Goal: Information Seeking & Learning: Learn about a topic

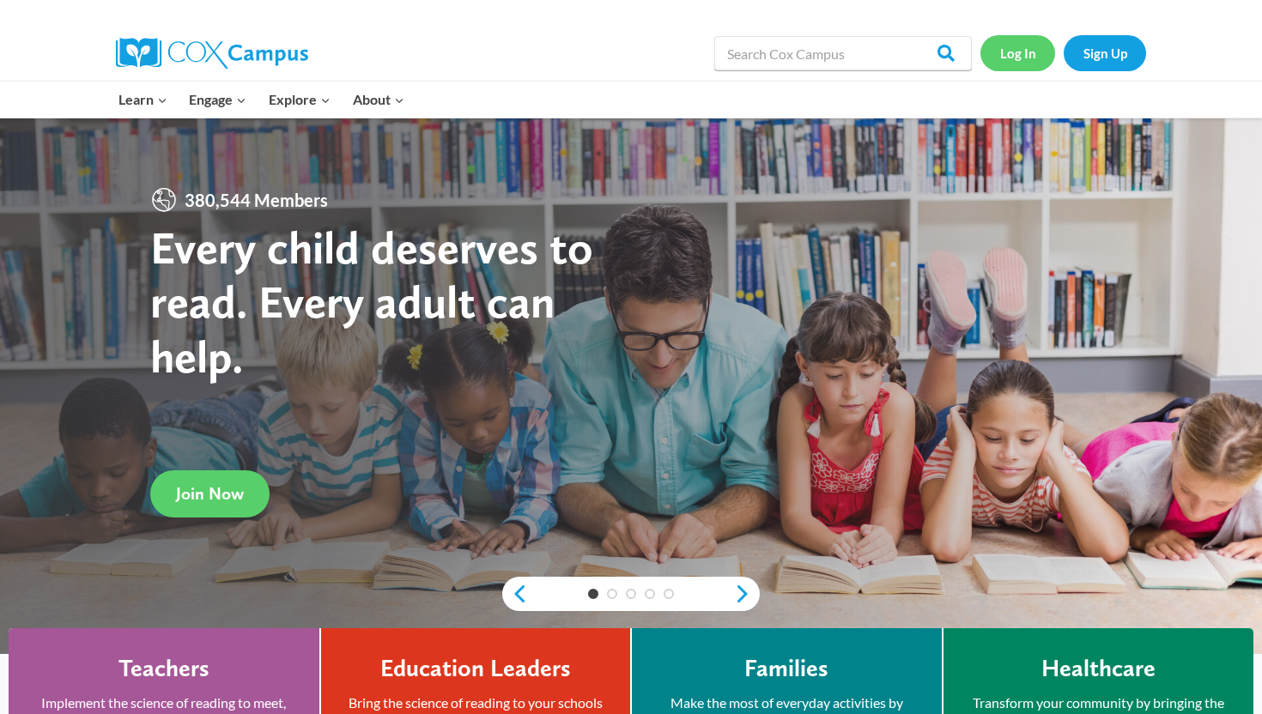
click at [1017, 53] on link "Log In" at bounding box center [1018, 52] width 75 height 35
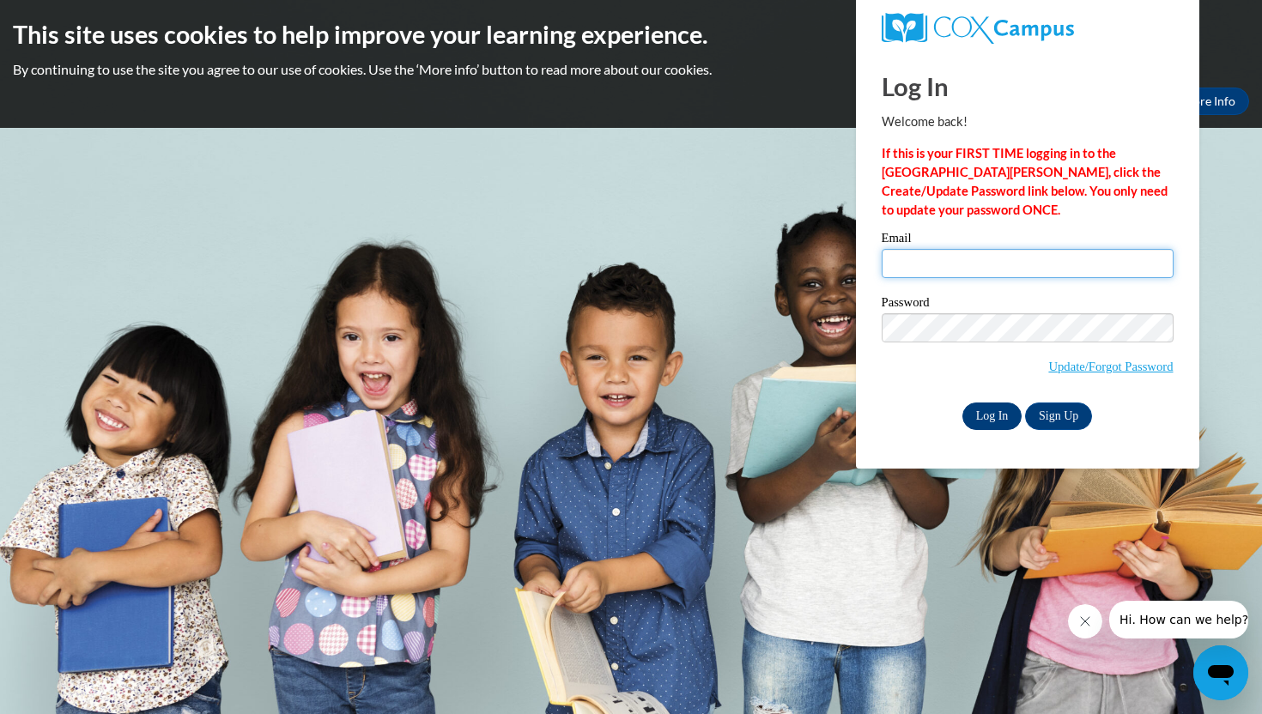
type input "tkappes@waukesha.k12.wi.us"
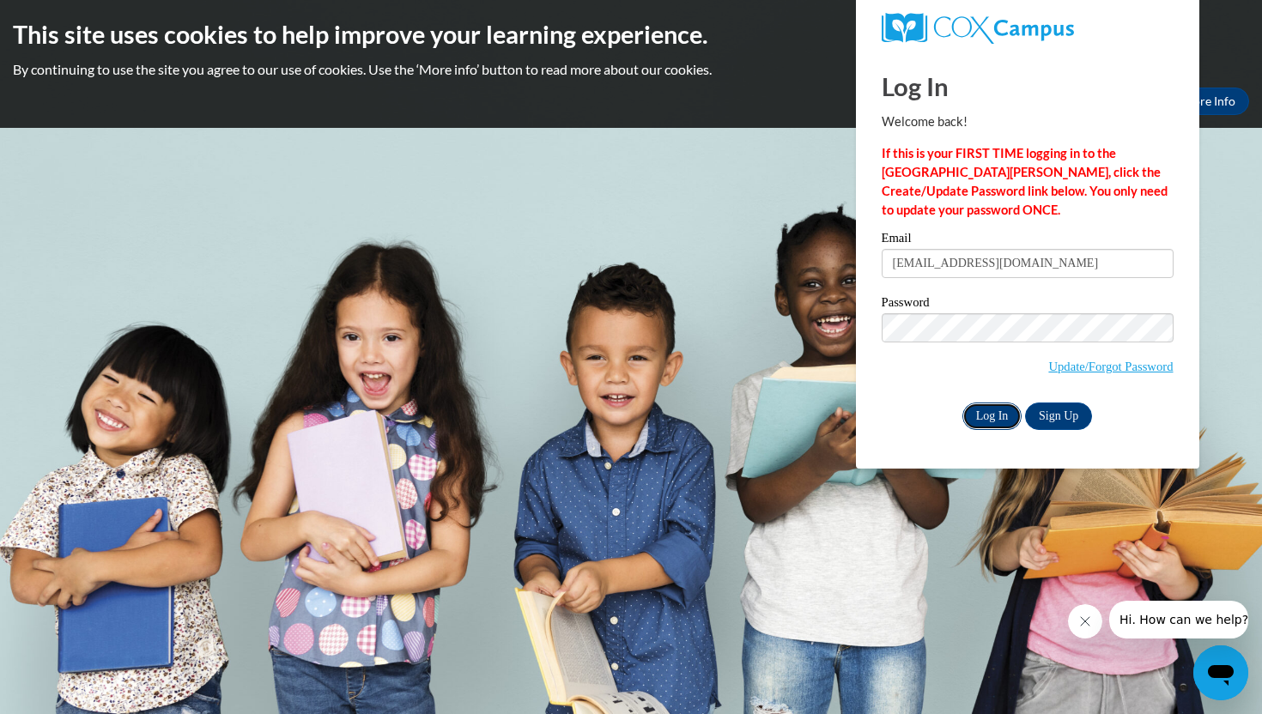
click at [978, 417] on input "Log In" at bounding box center [993, 416] width 60 height 27
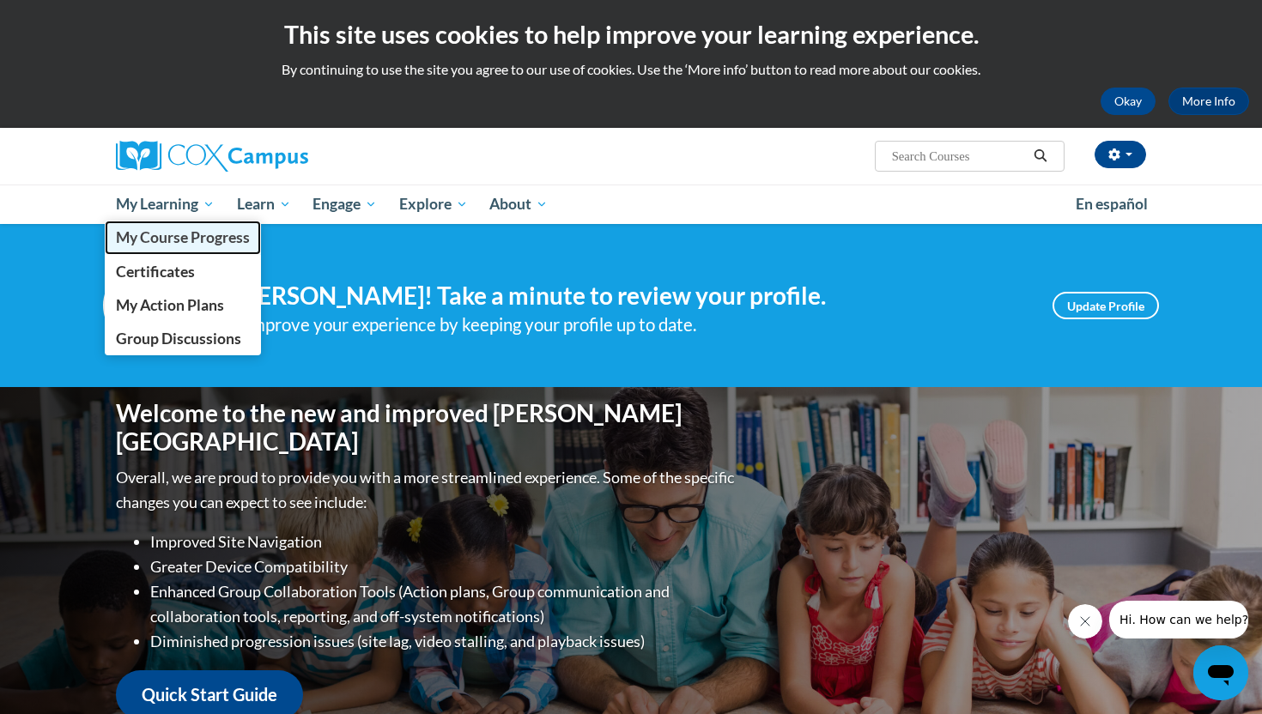
click at [152, 240] on span "My Course Progress" at bounding box center [183, 237] width 134 height 18
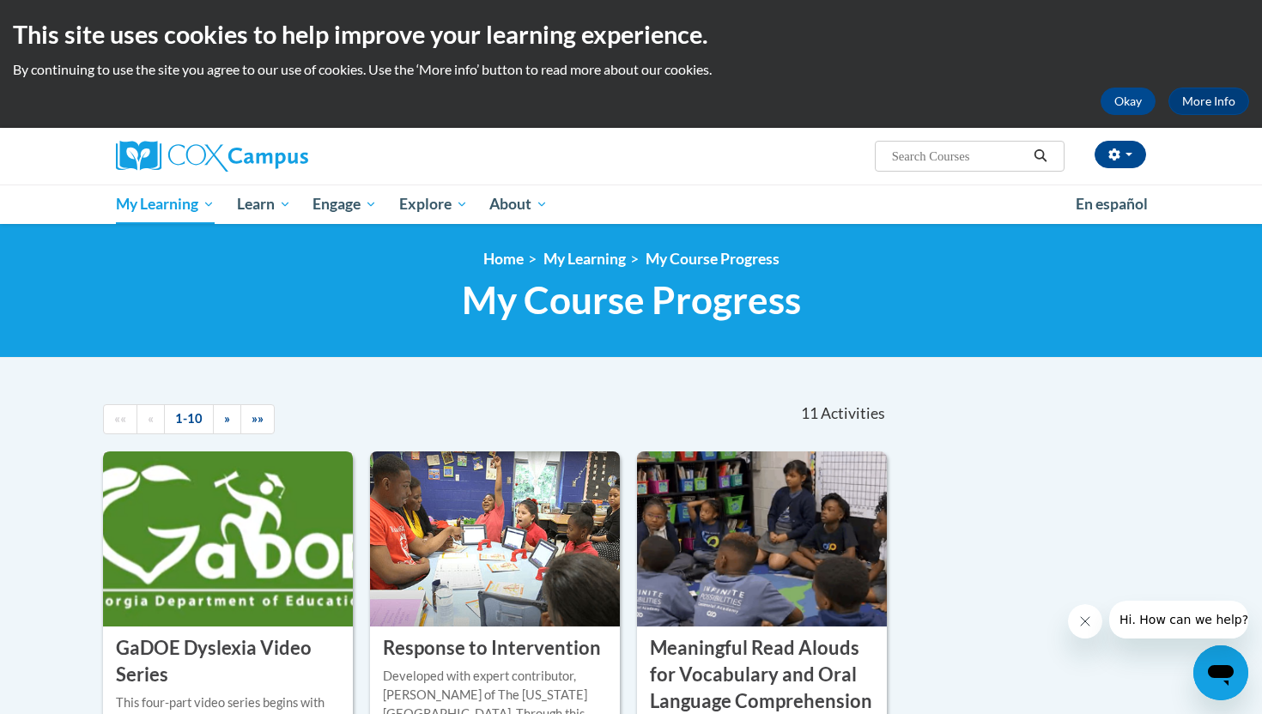
click at [278, 541] on img at bounding box center [228, 539] width 250 height 175
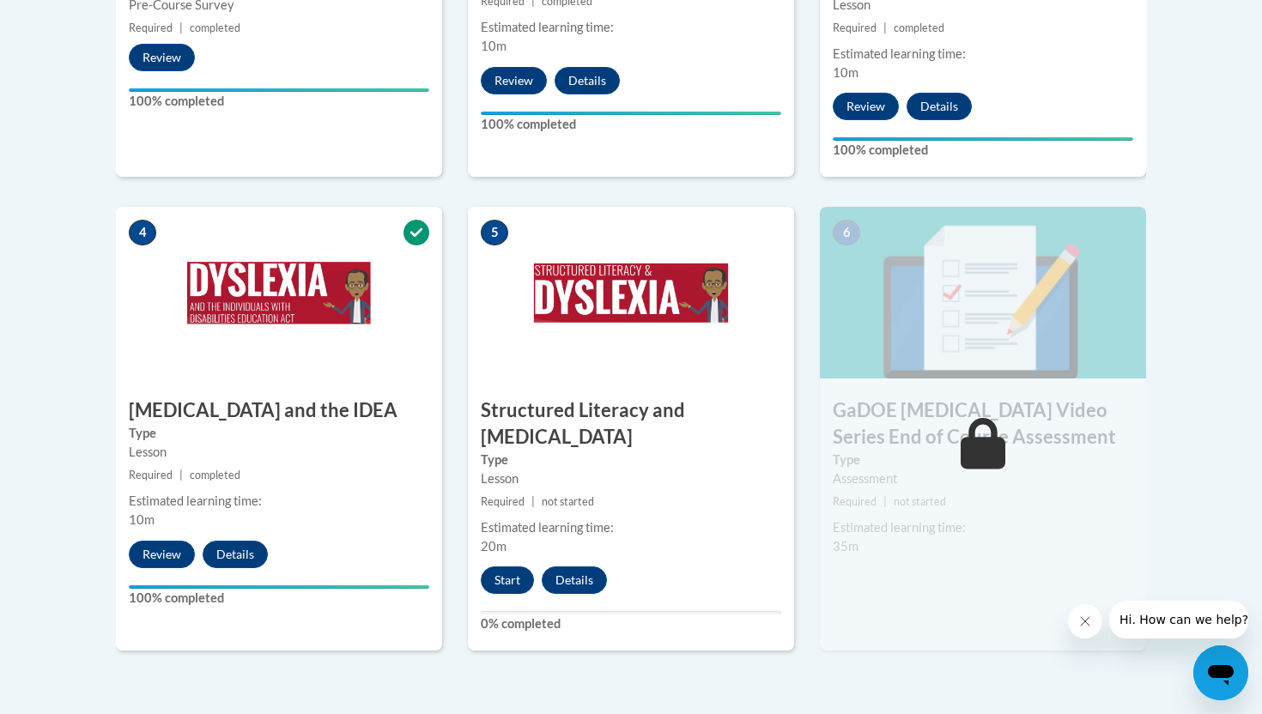
scroll to position [885, 0]
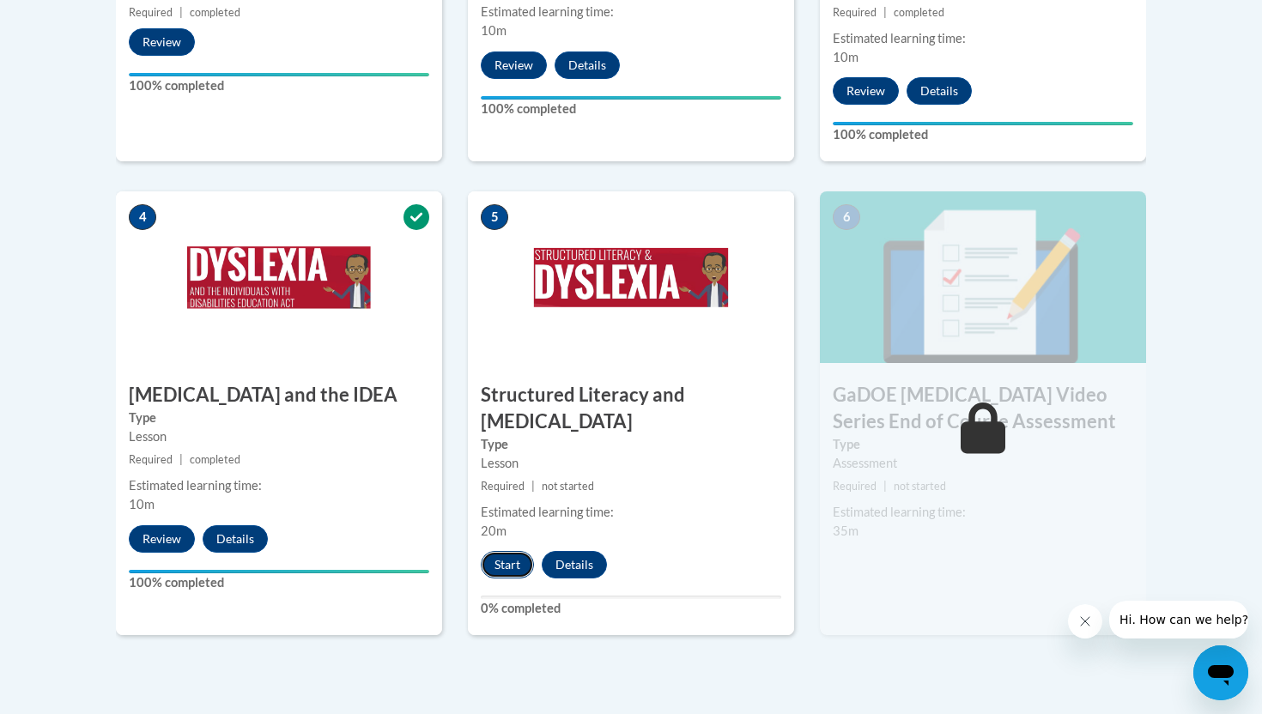
click at [501, 551] on button "Start" at bounding box center [507, 564] width 53 height 27
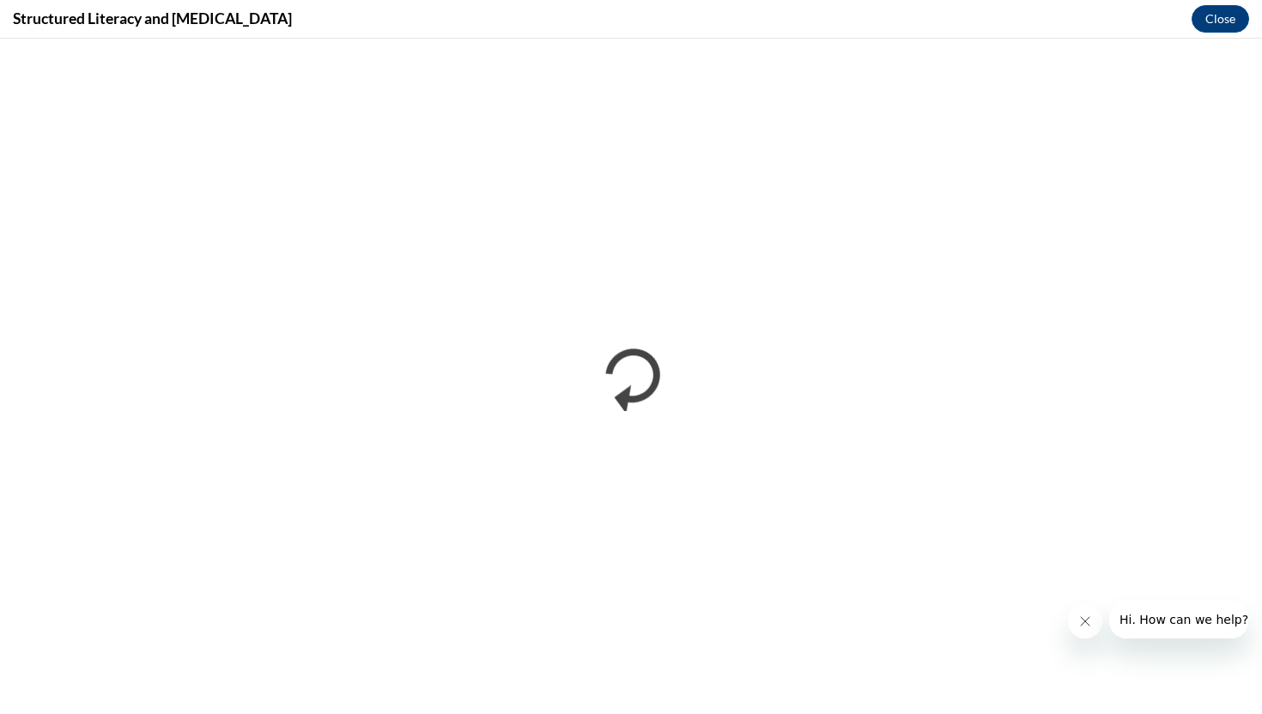
scroll to position [0, 0]
